Goal: Transaction & Acquisition: Download file/media

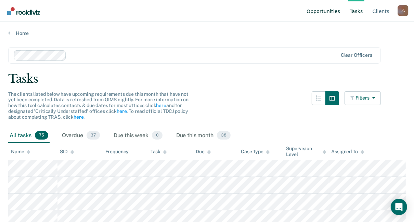
click at [324, 11] on link "Opportunities" at bounding box center [324, 11] width 36 height 22
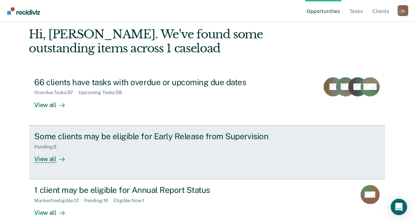
scroll to position [41, 0]
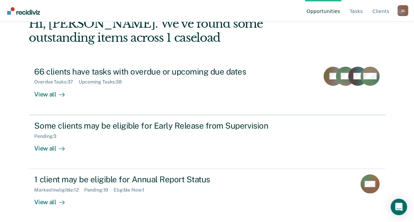
click at [332, 11] on link "Opportunities" at bounding box center [324, 11] width 36 height 22
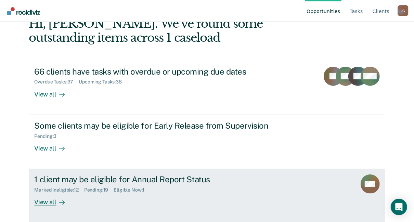
click at [46, 204] on div "View all" at bounding box center [54, 199] width 38 height 13
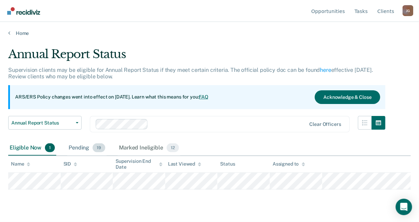
click at [76, 146] on div "Pending 19" at bounding box center [86, 148] width 39 height 15
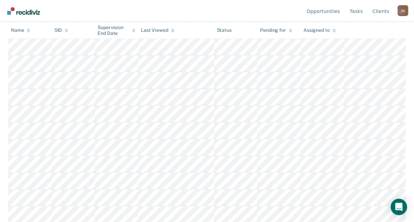
scroll to position [159, 0]
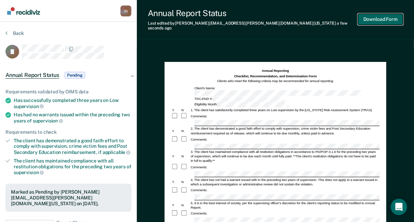
click at [384, 17] on button "Download Form" at bounding box center [380, 19] width 45 height 11
